Goal: Navigation & Orientation: Go to known website

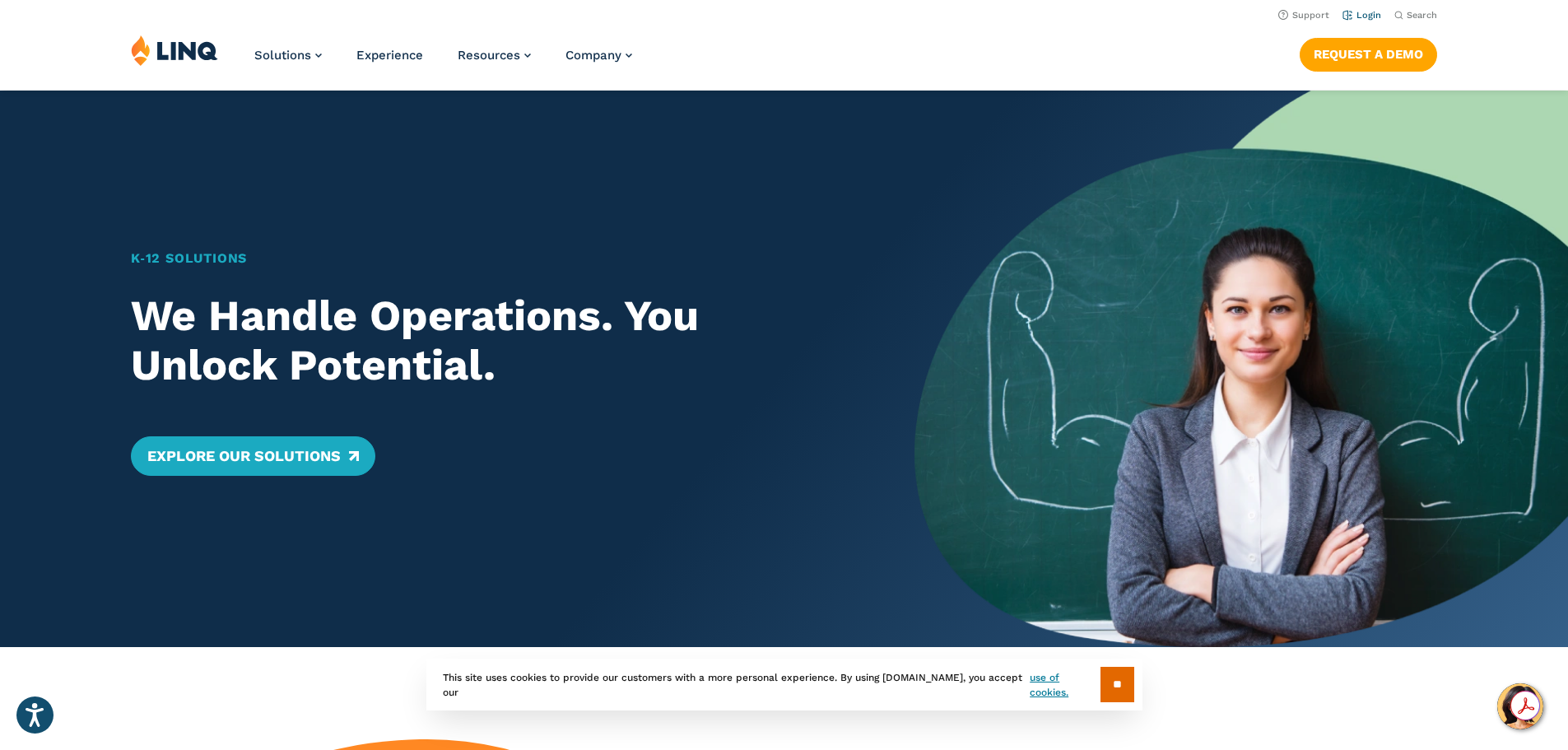
click at [1366, 11] on link "Login" at bounding box center [1361, 15] width 38 height 11
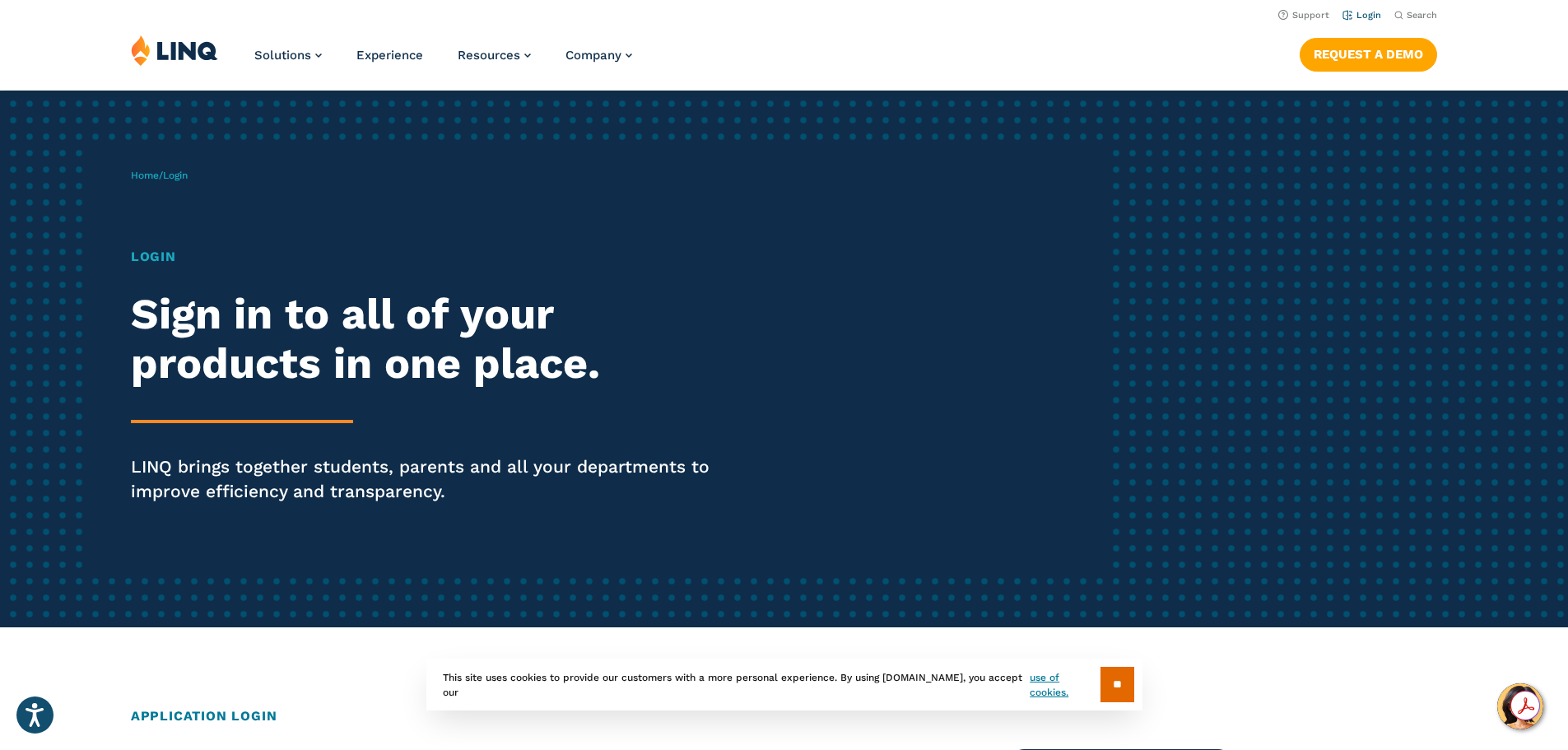
click at [1358, 15] on link "Login" at bounding box center [1361, 15] width 38 height 11
click at [1366, 19] on link "Login" at bounding box center [1361, 15] width 38 height 11
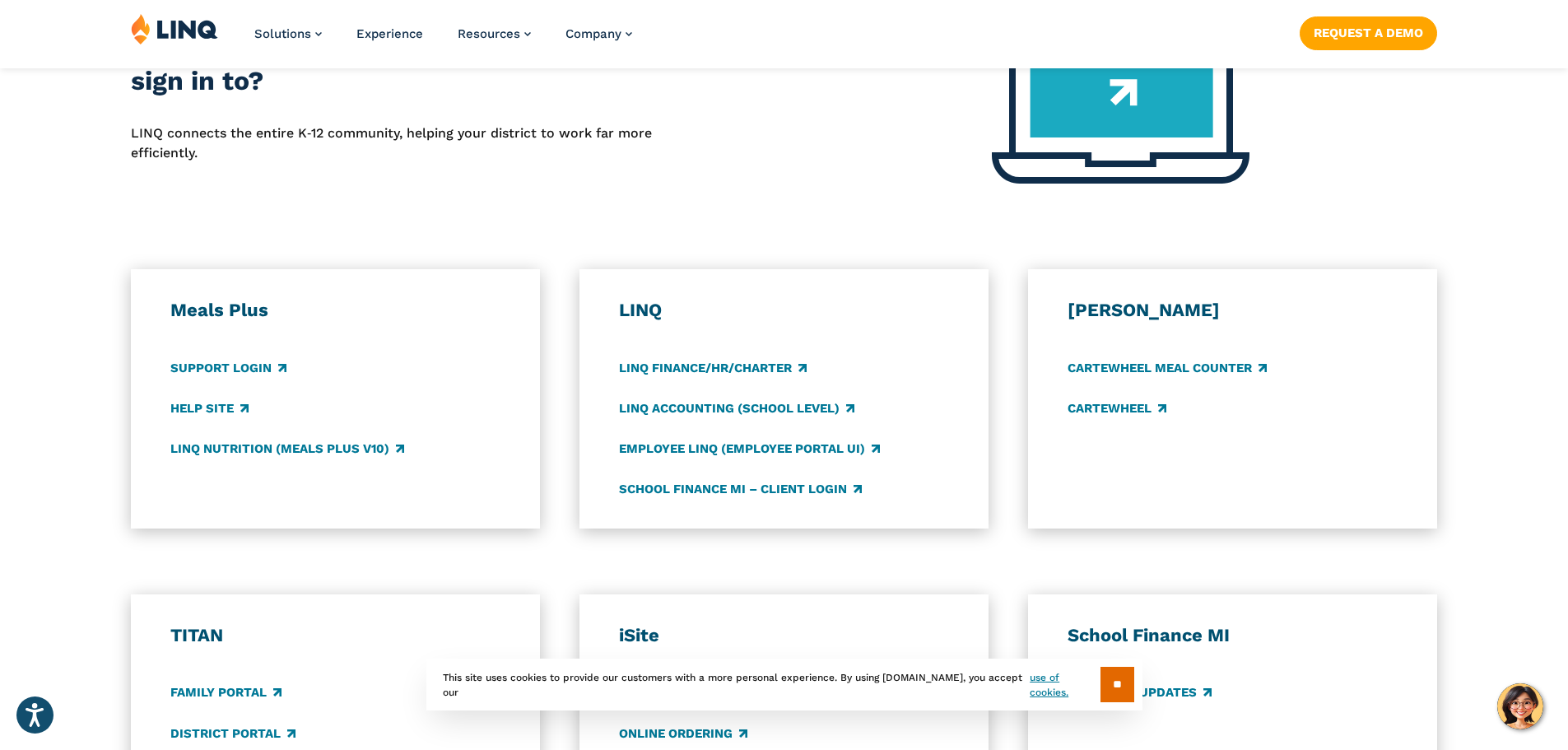
scroll to position [745, 0]
